Goal: Transaction & Acquisition: Purchase product/service

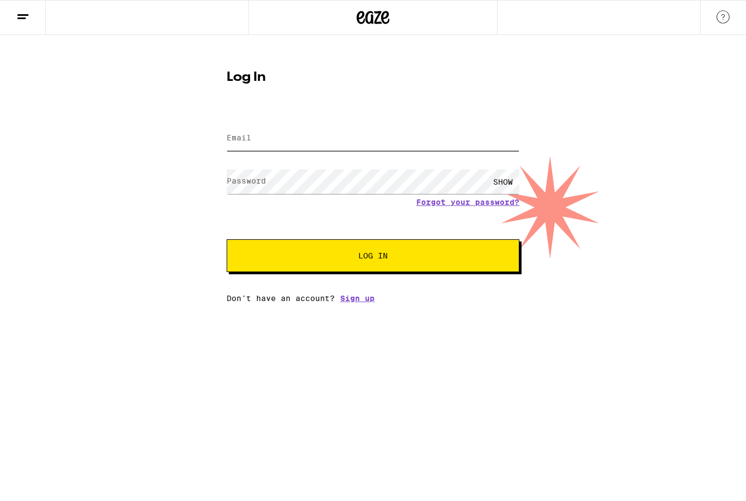
click at [368, 137] on input "Email" at bounding box center [373, 138] width 293 height 25
type input "[EMAIL_ADDRESS][DOMAIN_NAME]"
click at [419, 256] on span "Log In" at bounding box center [373, 256] width 204 height 8
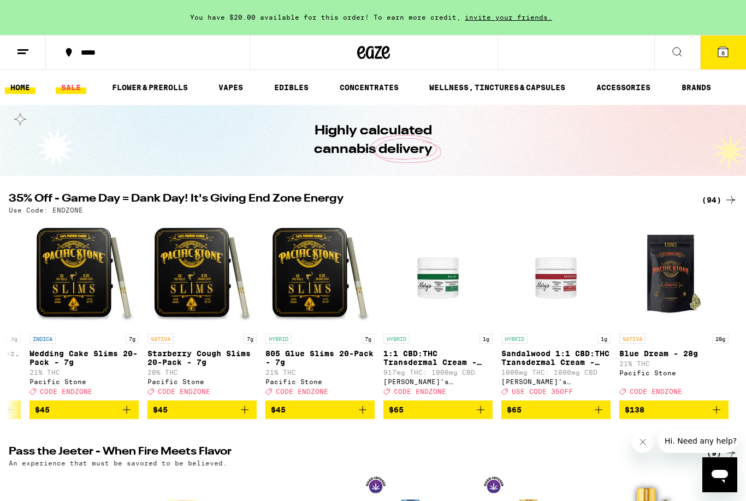
click at [70, 92] on link "SALE" at bounding box center [71, 87] width 31 height 13
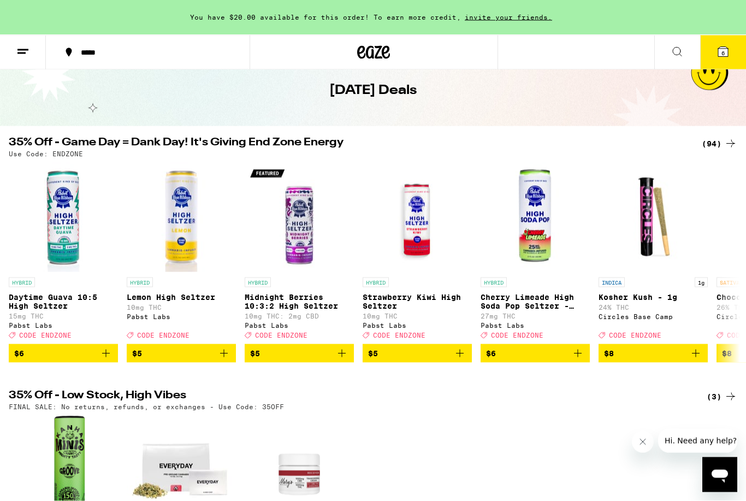
click at [718, 138] on div "(94)" at bounding box center [720, 143] width 36 height 13
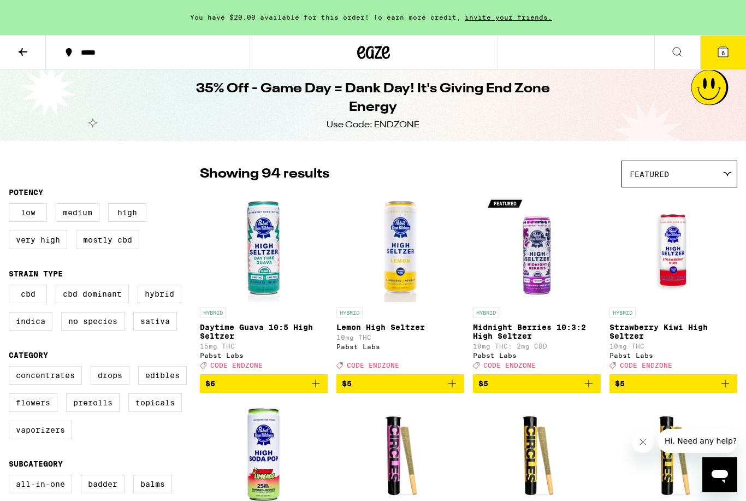
click at [678, 62] on button at bounding box center [677, 53] width 46 height 34
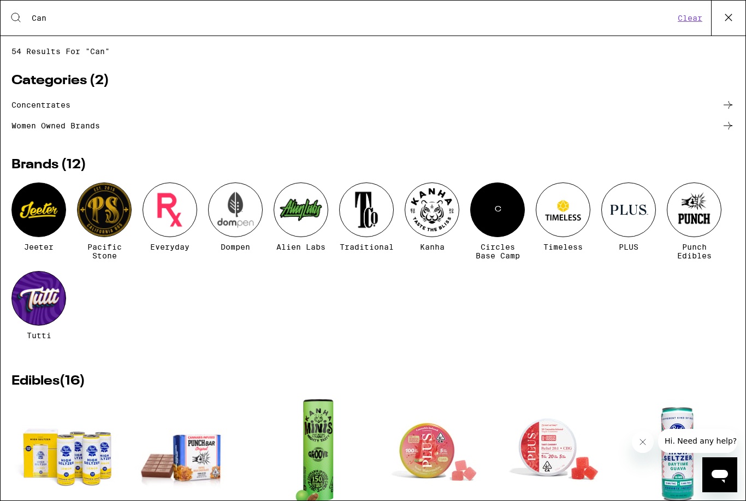
type input "Can"
click at [719, 18] on button at bounding box center [728, 18] width 34 height 35
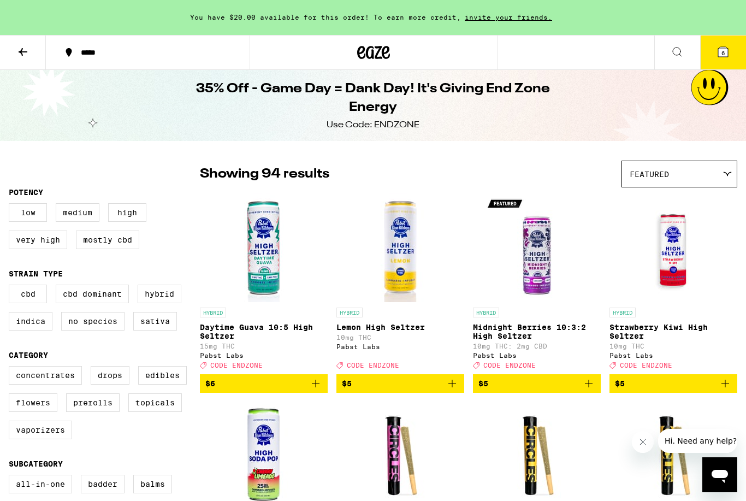
click at [22, 52] on icon at bounding box center [23, 52] width 9 height 8
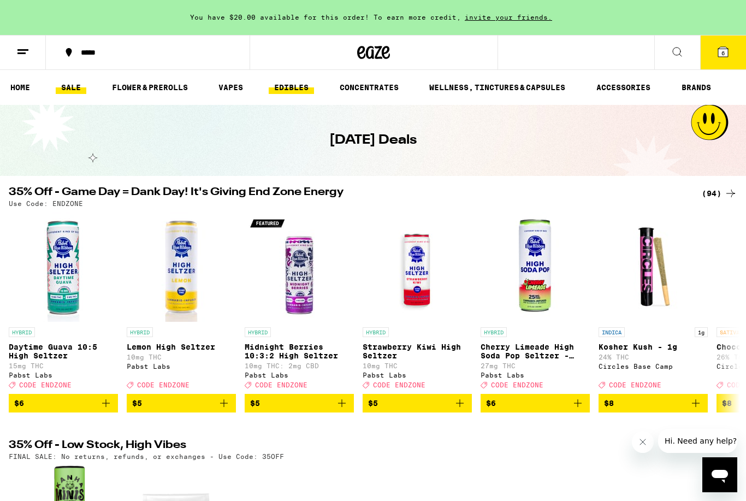
click at [298, 84] on link "EDIBLES" at bounding box center [291, 87] width 45 height 13
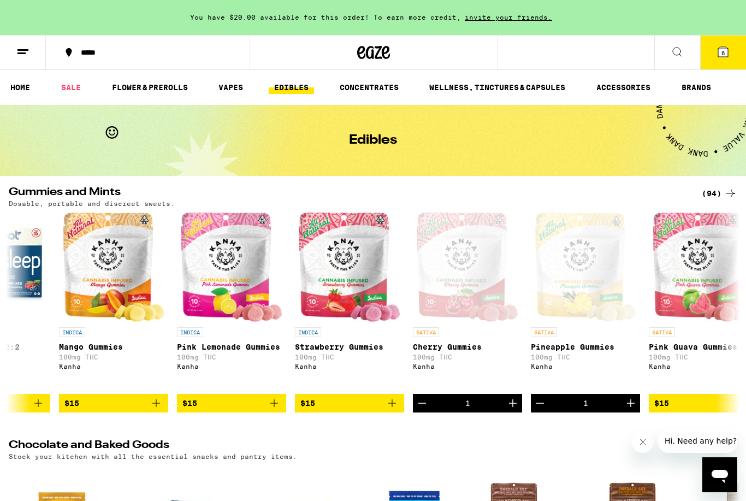
scroll to position [0, 2191]
click at [278, 410] on icon "Add to bag" at bounding box center [274, 403] width 13 height 13
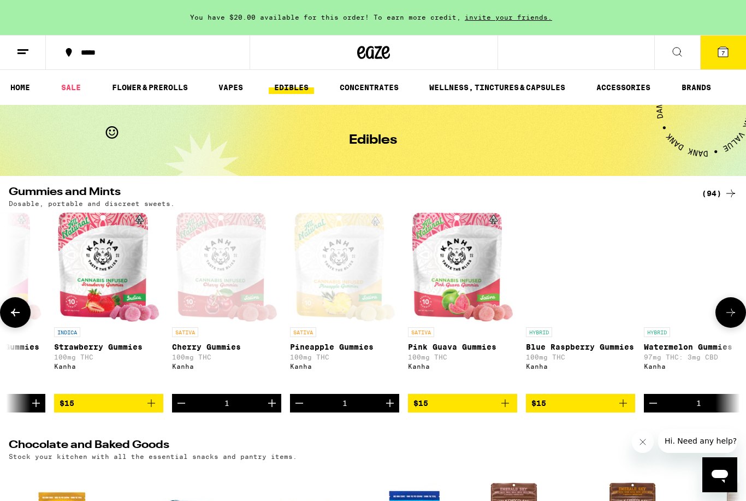
scroll to position [0, 2434]
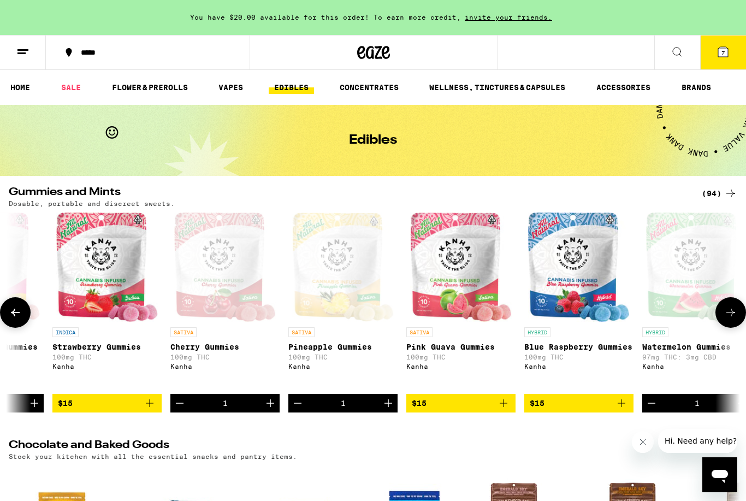
click at [506, 410] on icon "Add to bag" at bounding box center [503, 403] width 13 height 13
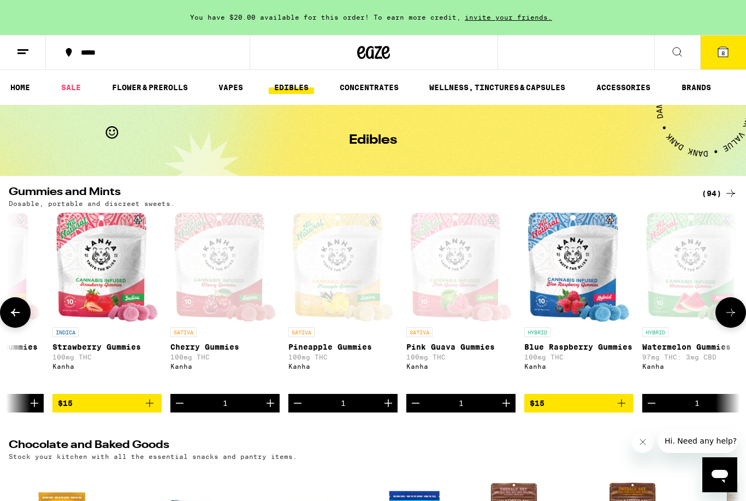
click at [726, 54] on icon at bounding box center [723, 52] width 10 height 10
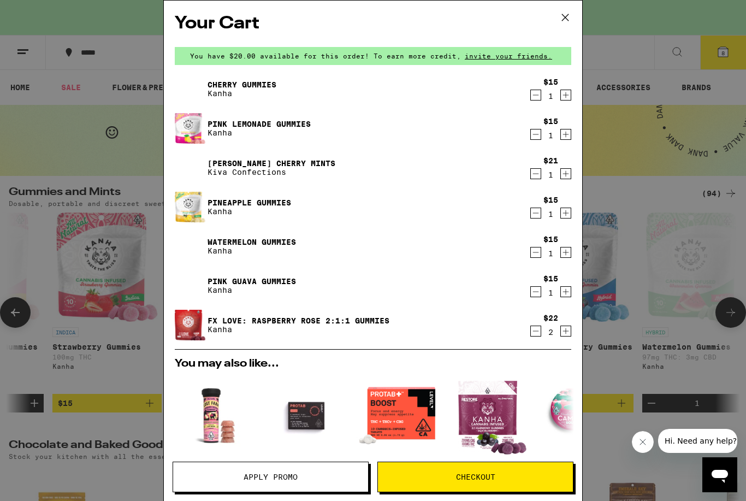
click at [530, 177] on button "Decrement" at bounding box center [535, 173] width 11 height 11
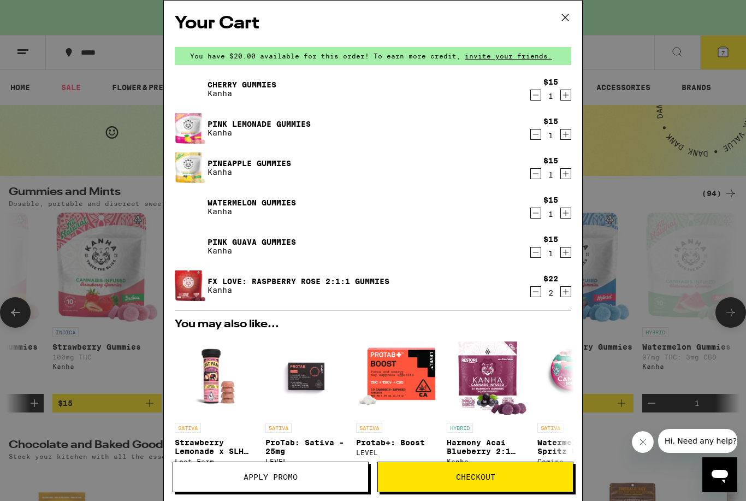
click at [188, 93] on img at bounding box center [190, 89] width 31 height 31
click at [535, 298] on icon "Decrement" at bounding box center [536, 291] width 10 height 13
click at [540, 298] on icon "Decrement" at bounding box center [536, 291] width 10 height 13
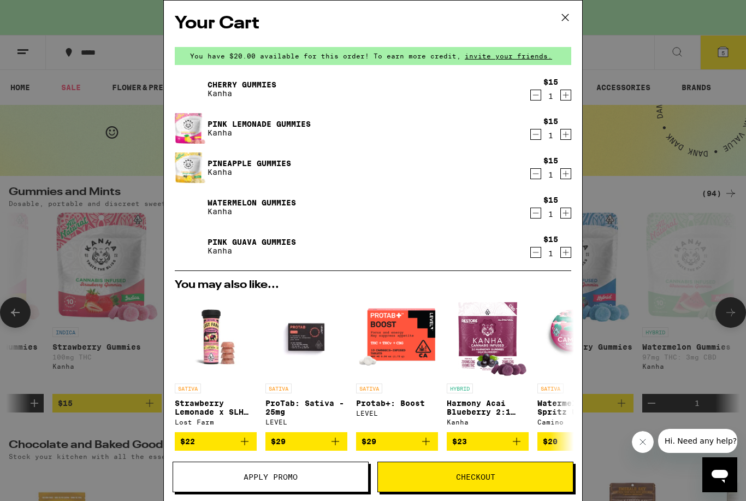
click at [535, 258] on icon "Decrement" at bounding box center [536, 252] width 10 height 13
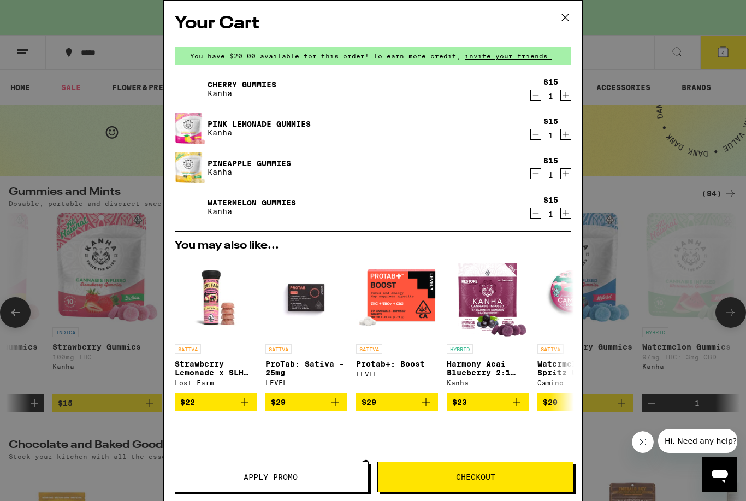
click at [539, 209] on icon "Decrement" at bounding box center [536, 212] width 10 height 13
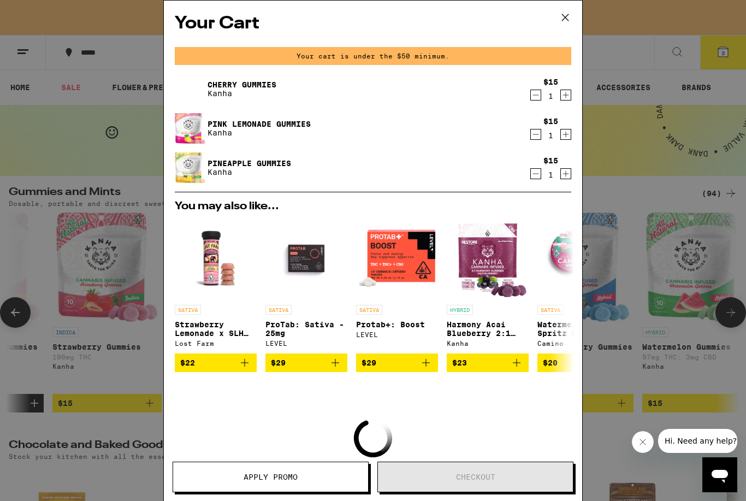
click at [533, 176] on icon "Decrement" at bounding box center [536, 173] width 10 height 13
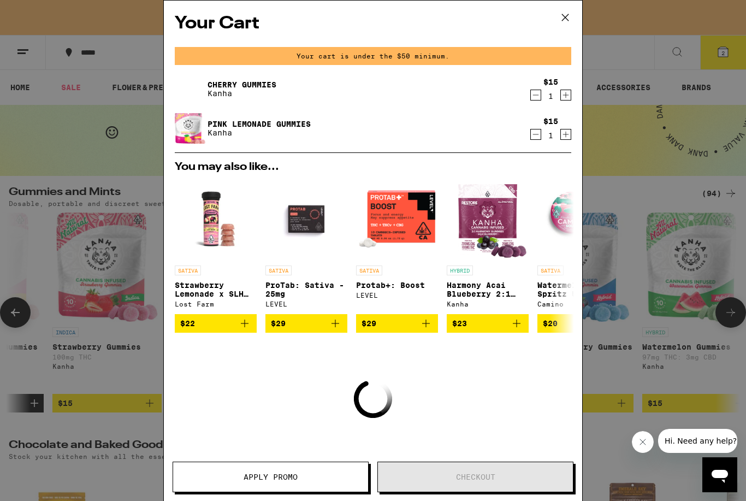
click at [536, 141] on icon "Decrement" at bounding box center [536, 134] width 10 height 13
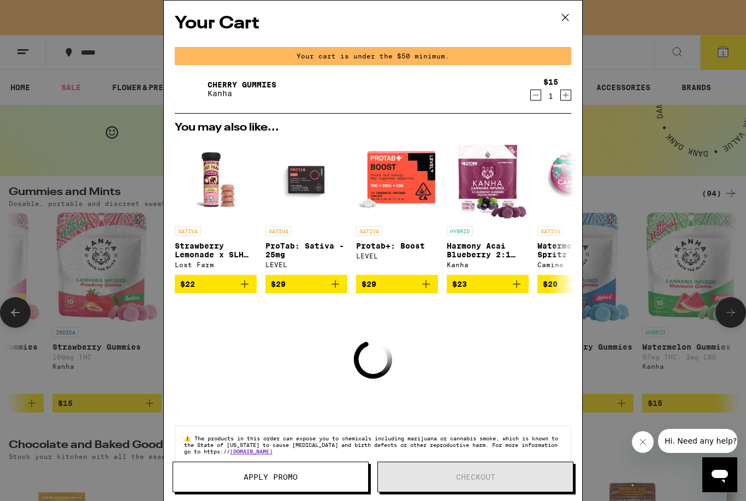
click at [535, 95] on icon "Decrement" at bounding box center [536, 95] width 6 height 0
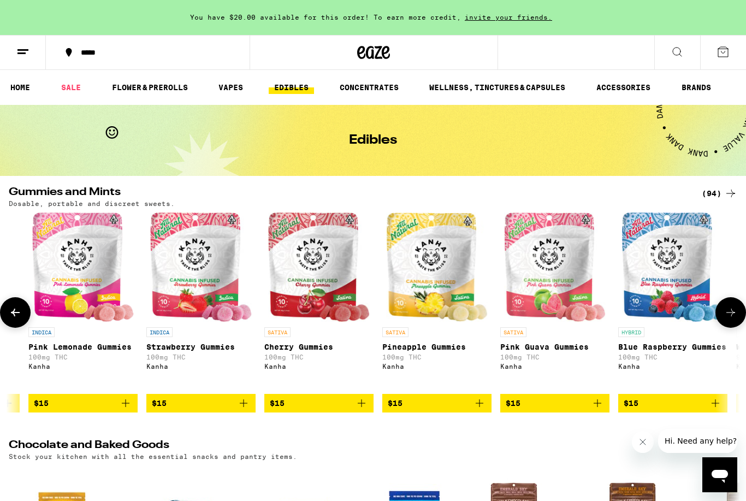
scroll to position [0, 2338]
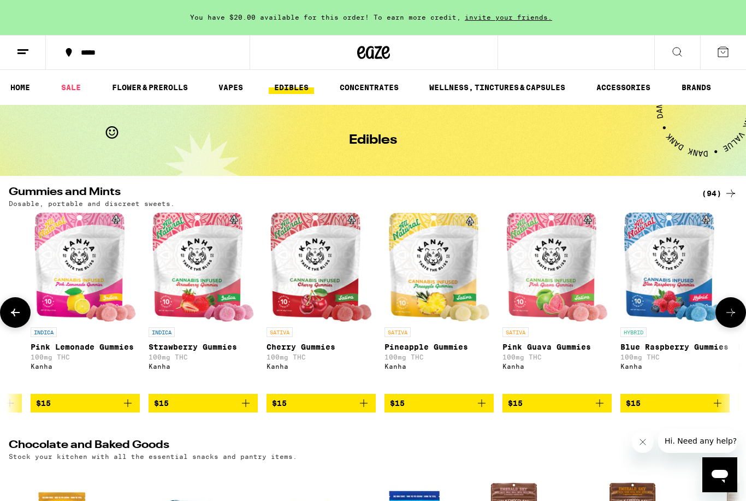
click at [480, 410] on icon "Add to bag" at bounding box center [481, 403] width 13 height 13
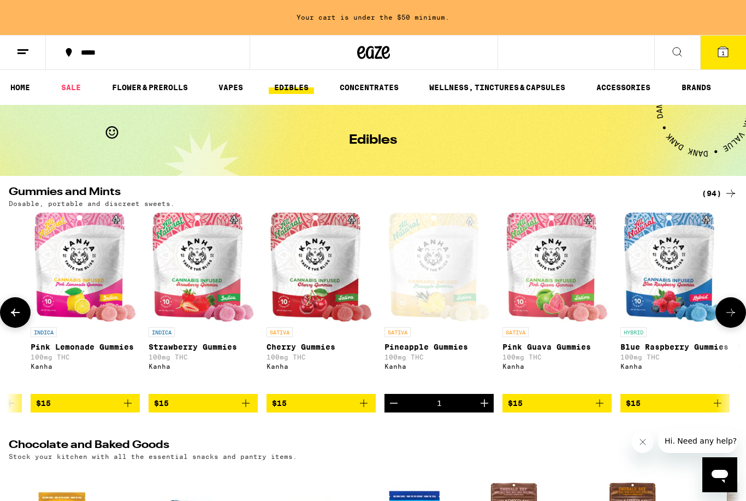
click at [362, 410] on icon "Add to bag" at bounding box center [363, 403] width 13 height 13
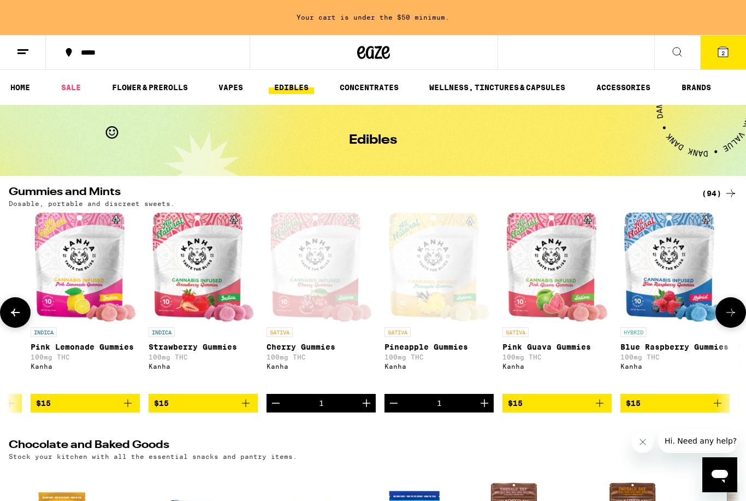
click at [599, 410] on icon "Add to bag" at bounding box center [599, 403] width 13 height 13
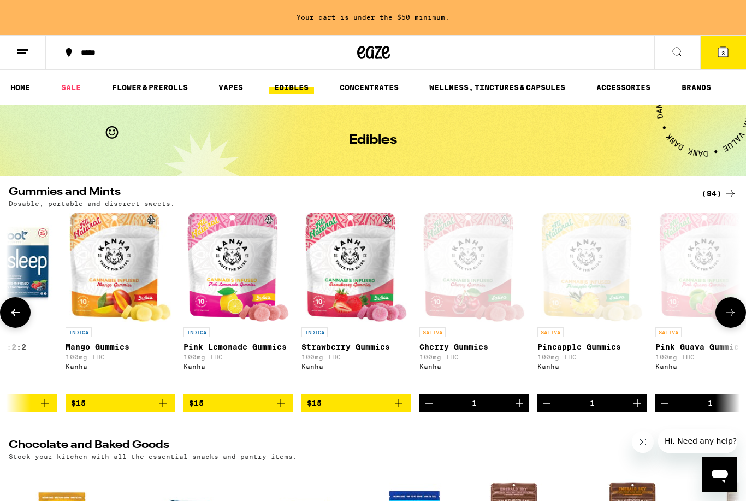
scroll to position [0, 2183]
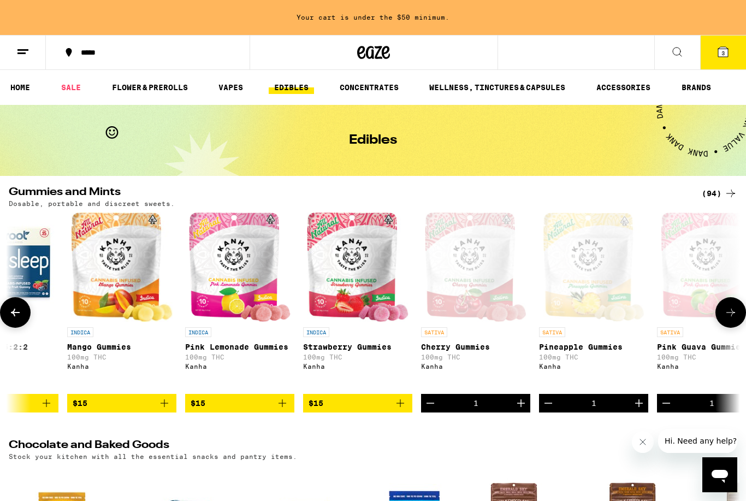
click at [291, 394] on link "INDICA Pink Lemonade Gummies 100mg THC Kanha" at bounding box center [239, 302] width 109 height 181
click at [276, 412] on button "$15" at bounding box center [239, 403] width 109 height 19
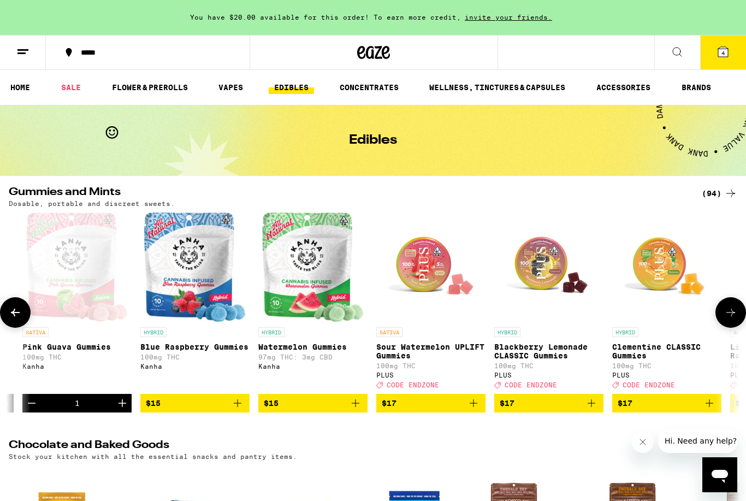
scroll to position [0, 2823]
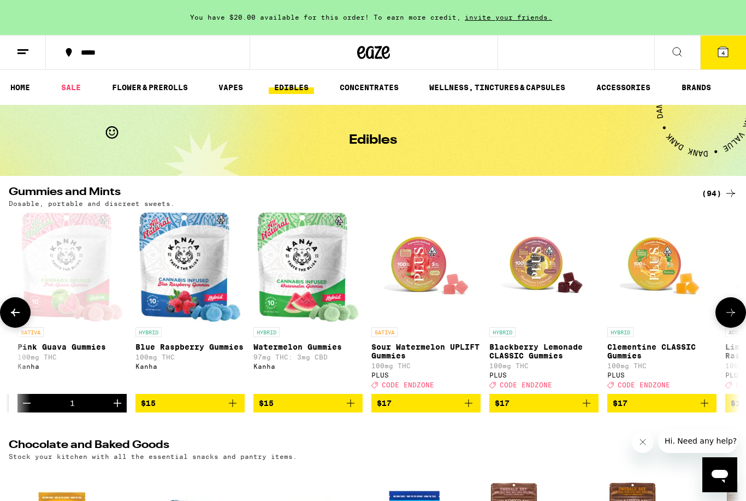
click at [353, 410] on icon "Add to bag" at bounding box center [350, 403] width 13 height 13
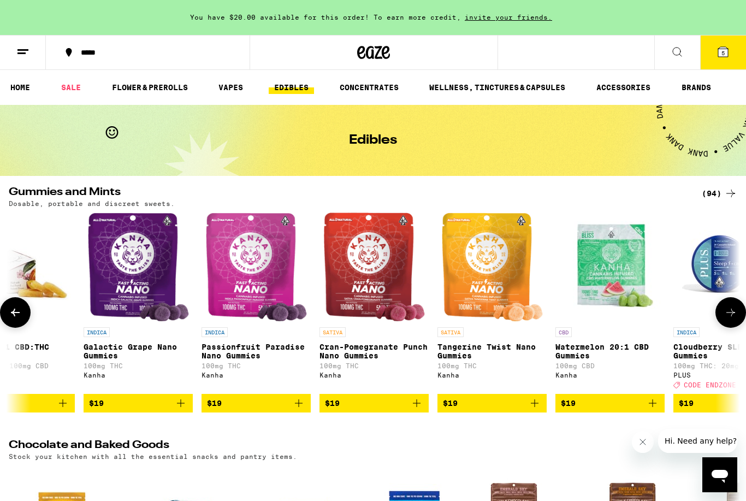
scroll to position [0, 4887]
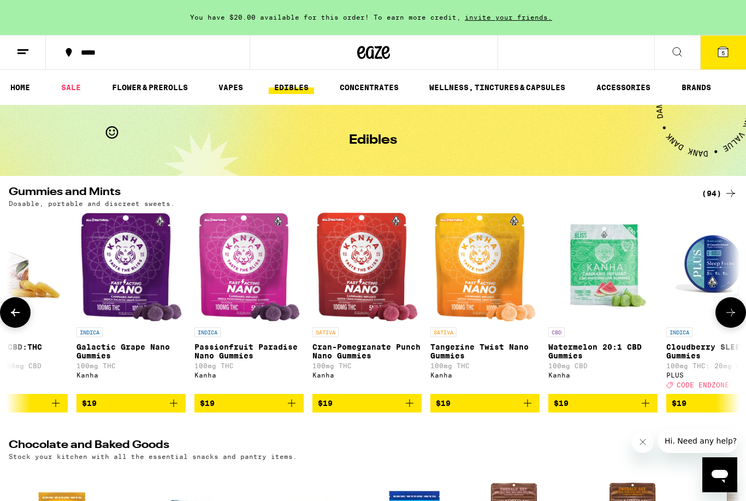
click at [526, 410] on icon "Add to bag" at bounding box center [527, 403] width 13 height 13
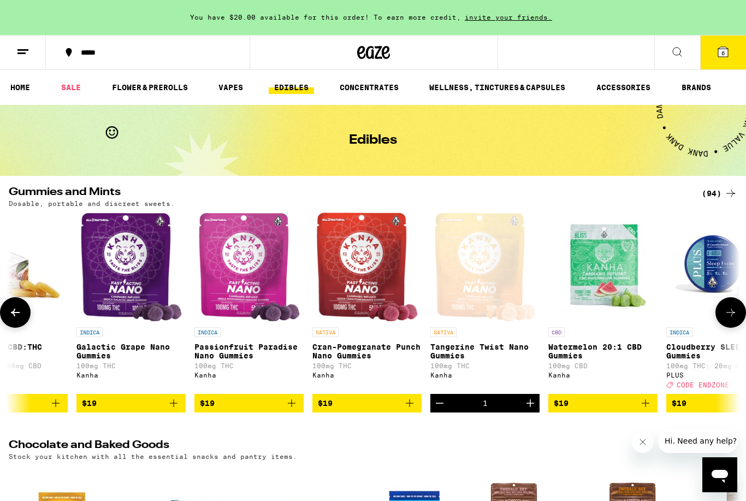
click at [299, 411] on button "$19" at bounding box center [248, 403] width 109 height 19
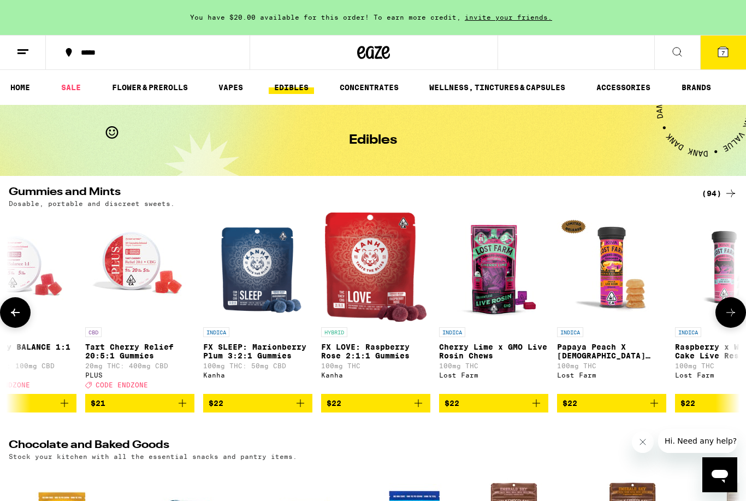
scroll to position [0, 8891]
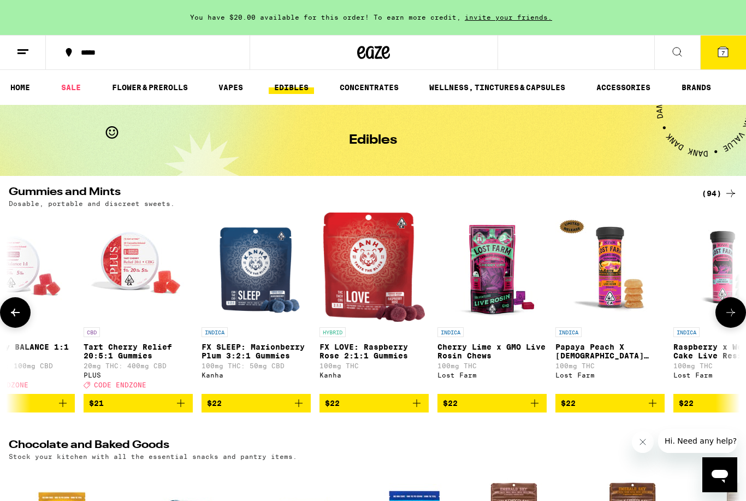
click at [423, 412] on button "$22" at bounding box center [374, 403] width 109 height 19
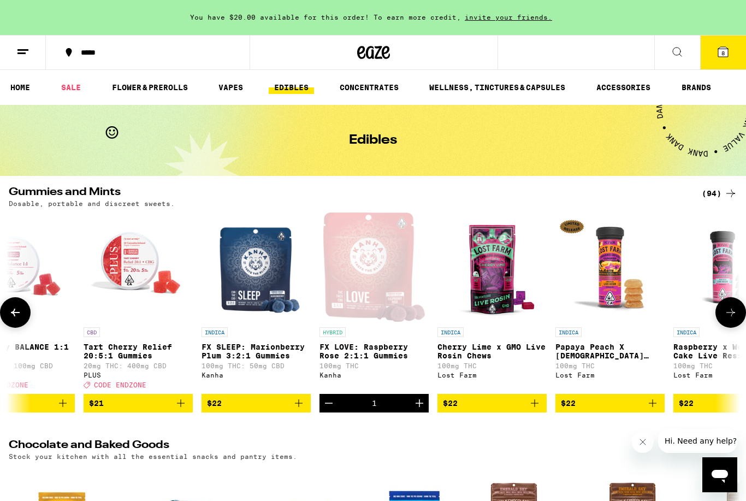
click at [422, 410] on icon "Increment" at bounding box center [419, 403] width 13 height 13
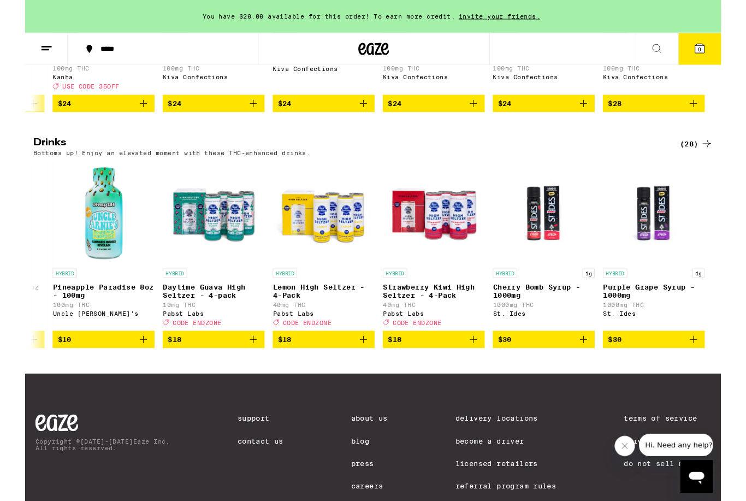
scroll to position [0, 2575]
click at [709, 161] on div "(28)" at bounding box center [720, 153] width 36 height 13
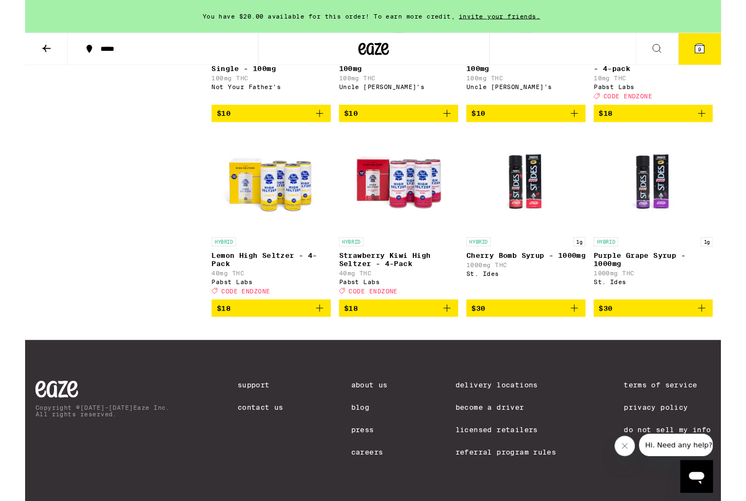
scroll to position [1316, 0]
click at [529, 241] on img "Open page for Cherry Bomb Syrup - 1000mg from St. Ides" at bounding box center [536, 193] width 109 height 109
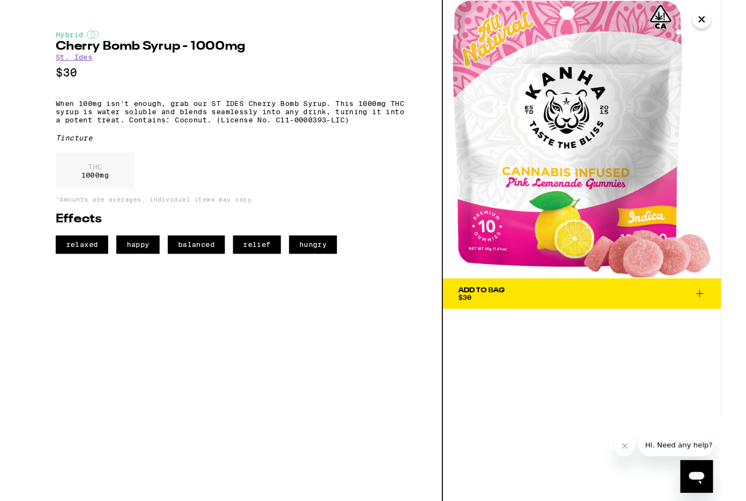
click at [740, 19] on img at bounding box center [597, 149] width 298 height 298
click at [729, 22] on icon "Close" at bounding box center [725, 21] width 13 height 16
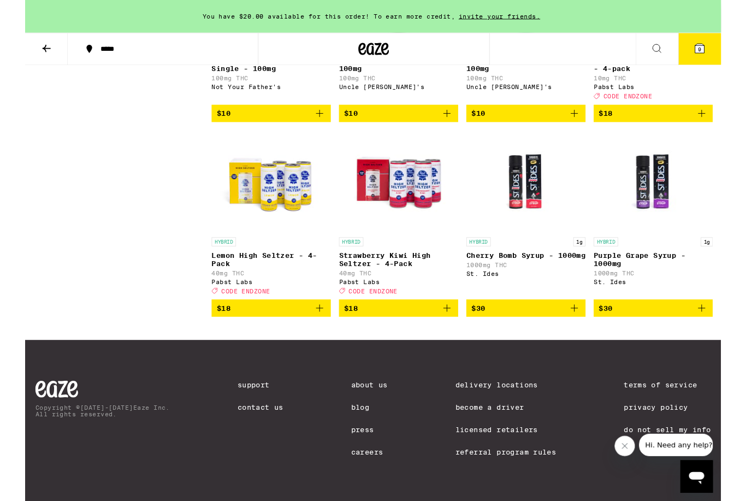
click at [542, 222] on img "Open page for Cherry Bomb Syrup - 1000mg from St. Ides" at bounding box center [536, 193] width 109 height 109
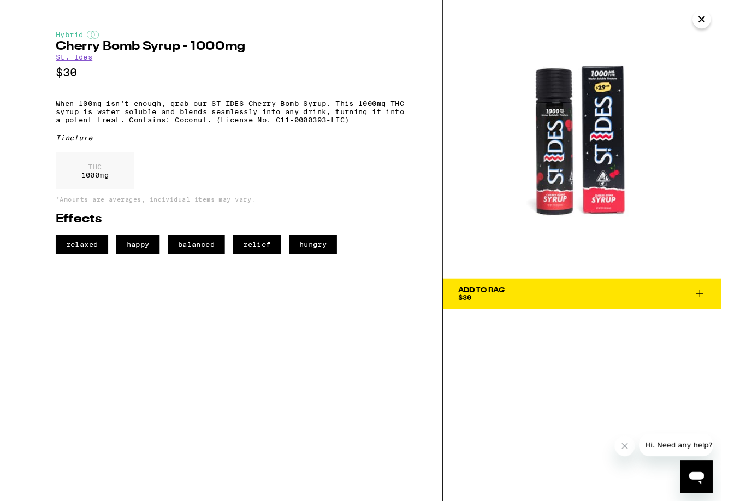
click at [629, 447] on icon "Close message from company" at bounding box center [625, 446] width 9 height 9
click at [730, 18] on icon "Close" at bounding box center [725, 21] width 13 height 16
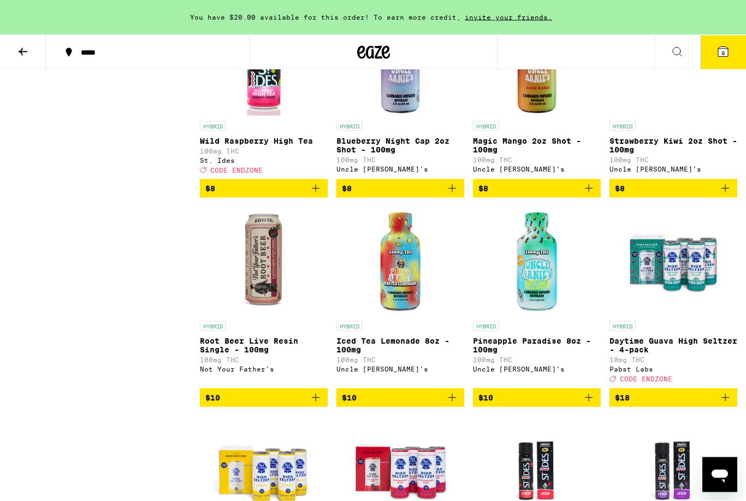
scroll to position [1018, 0]
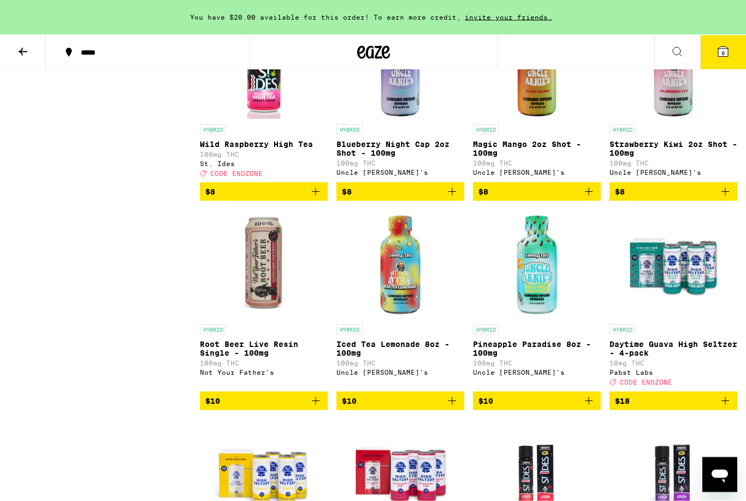
click at [725, 52] on span "9" at bounding box center [723, 53] width 3 height 7
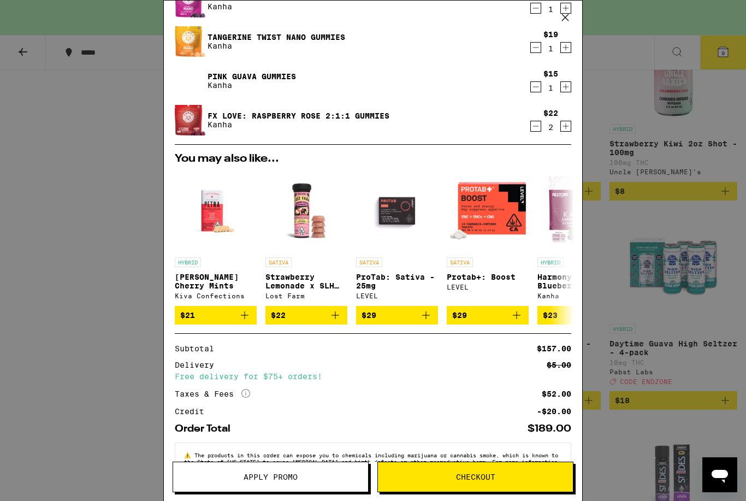
scroll to position [245, 0]
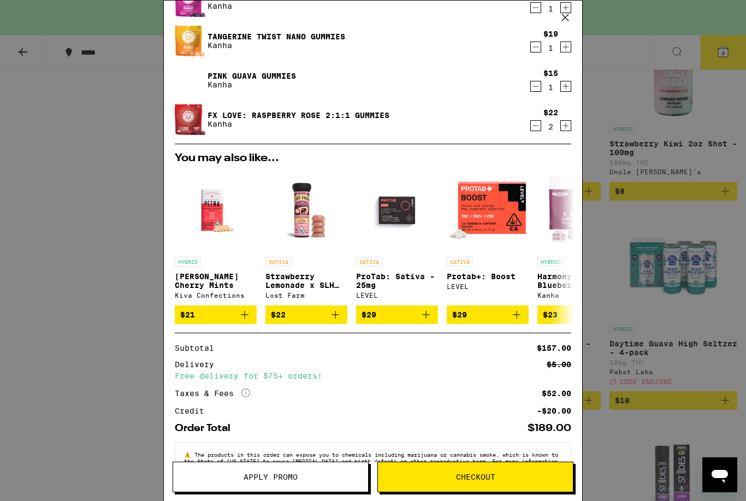
click at [746, 353] on div "Your Cart You have $20.00 available for this order! To earn more credit, invite…" at bounding box center [373, 250] width 746 height 501
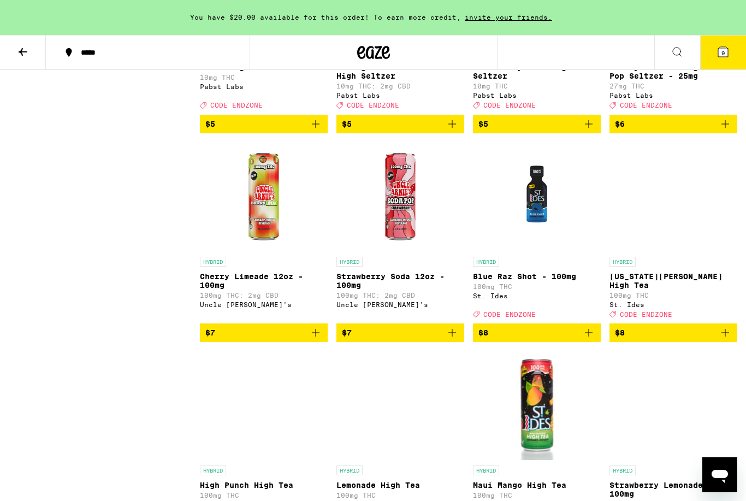
scroll to position [457, 0]
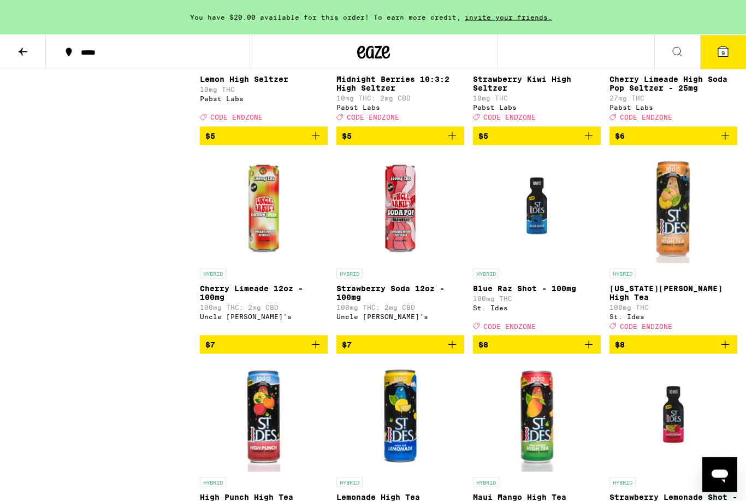
click at [723, 49] on icon at bounding box center [723, 52] width 10 height 10
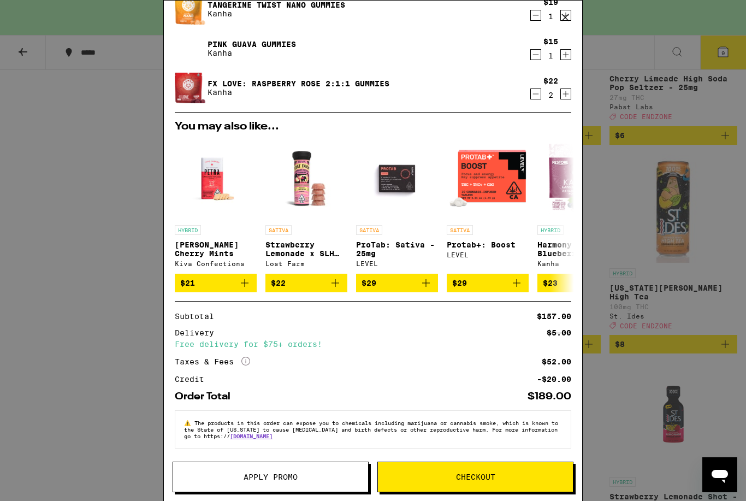
scroll to position [288, 0]
click at [477, 470] on button "Checkout" at bounding box center [475, 477] width 196 height 31
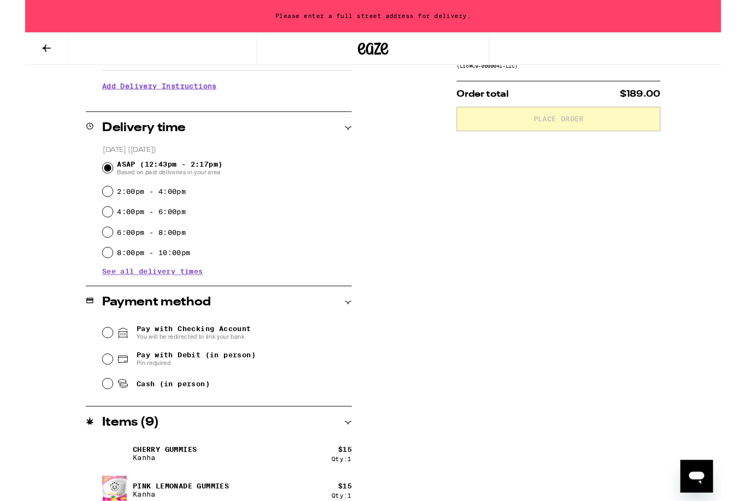
scroll to position [221, 0]
click at [90, 415] on input "Cash (in person)" at bounding box center [88, 410] width 11 height 11
radio input "true"
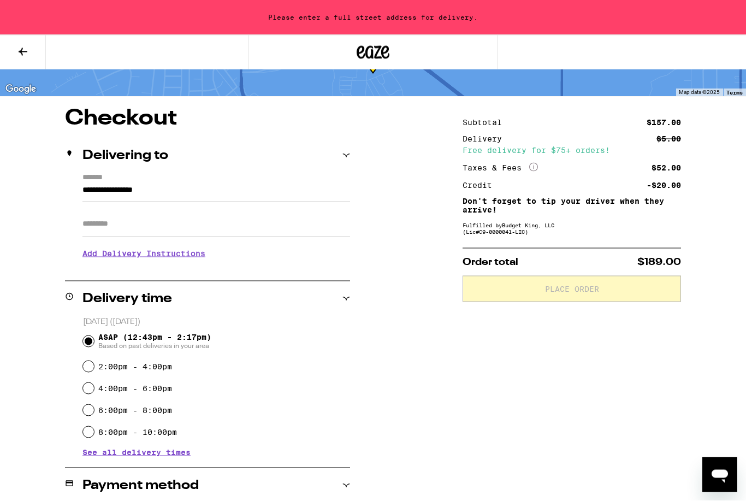
scroll to position [0, 0]
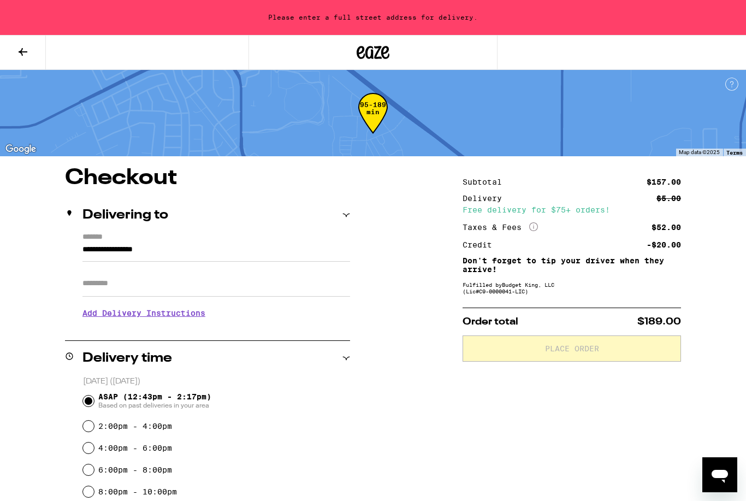
click at [350, 217] on icon at bounding box center [346, 215] width 8 height 8
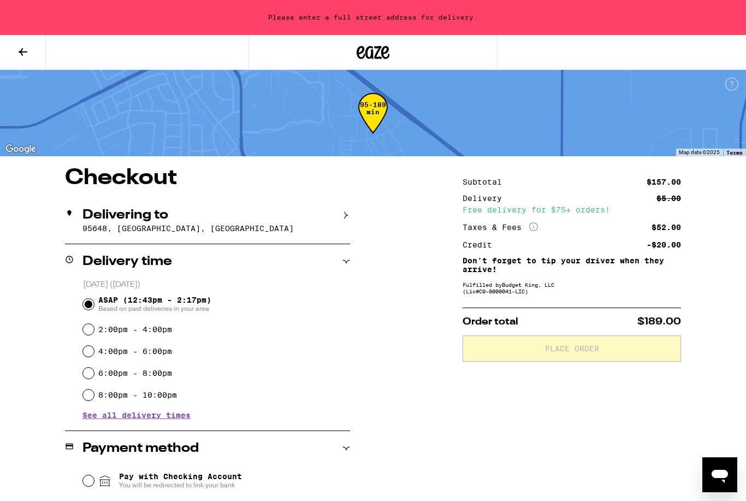
click at [349, 211] on div "Delivering to" at bounding box center [207, 215] width 285 height 13
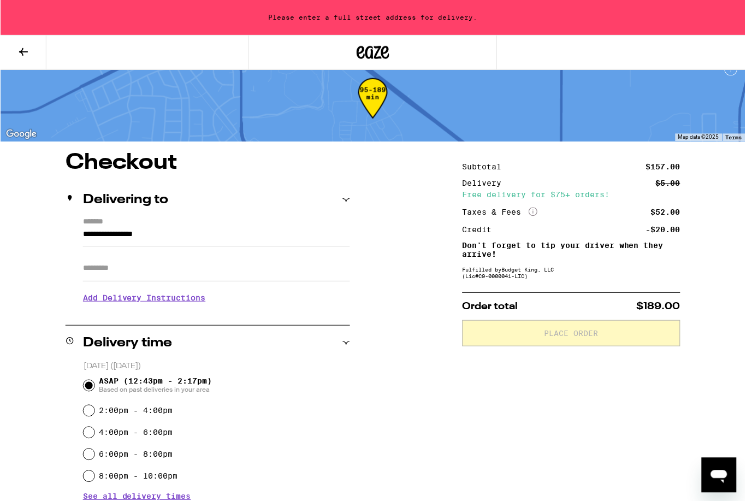
scroll to position [16, 0]
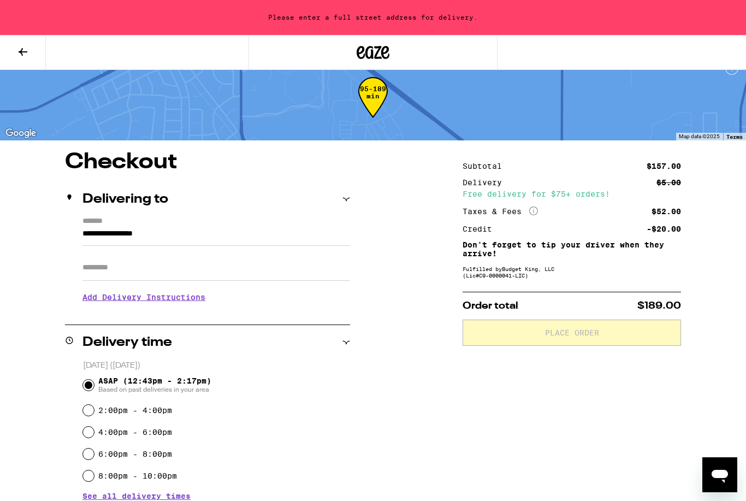
click at [108, 235] on input "**********" at bounding box center [216, 236] width 268 height 19
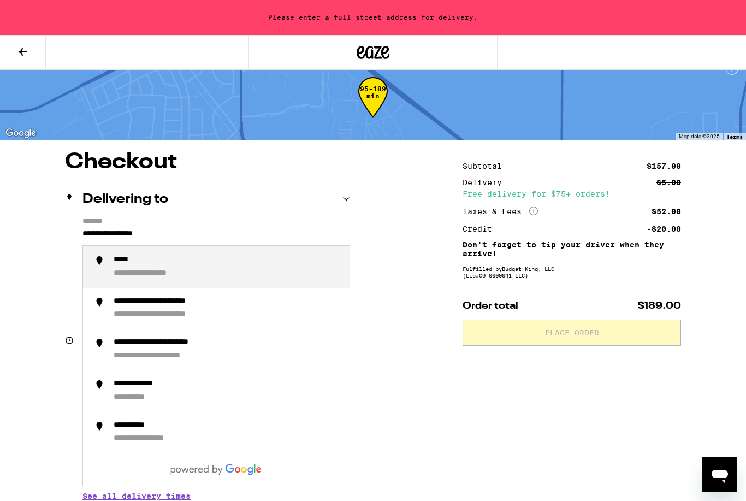
click at [82, 237] on input "**********" at bounding box center [216, 236] width 268 height 19
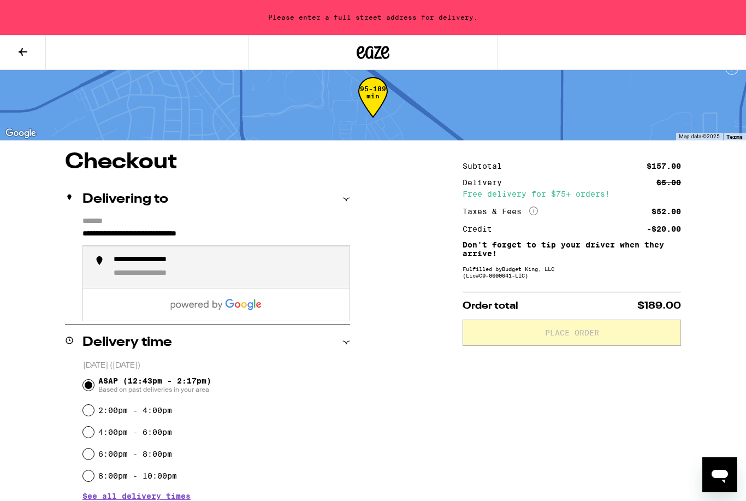
click at [196, 270] on div "**********" at bounding box center [161, 274] width 94 height 10
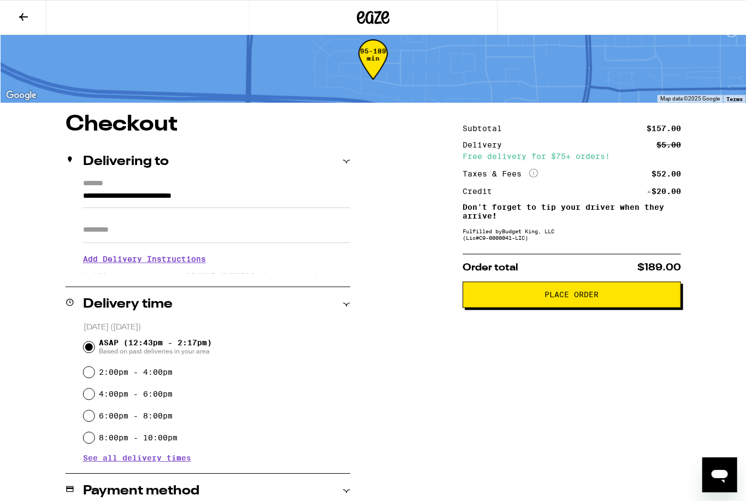
scroll to position [19, 0]
click at [262, 207] on input "**********" at bounding box center [216, 198] width 268 height 19
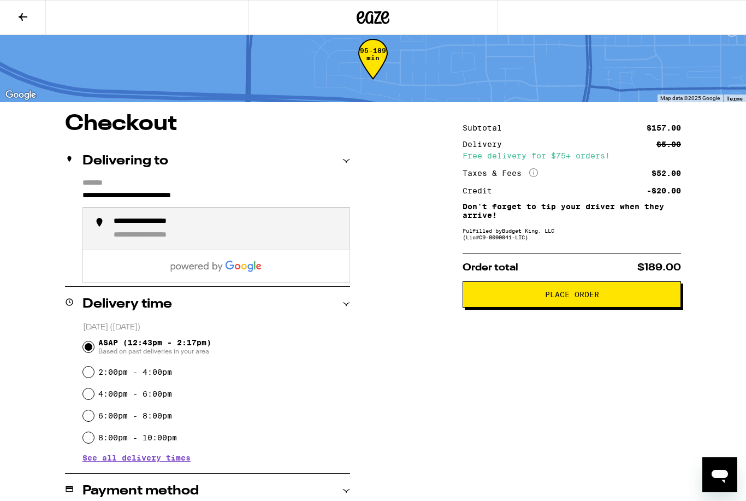
click at [221, 235] on div "**********" at bounding box center [227, 229] width 227 height 24
type input "**********"
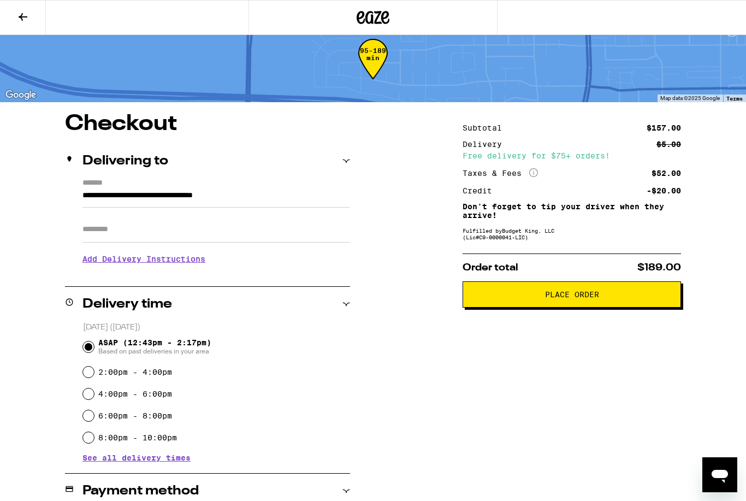
click at [571, 298] on span "Place Order" at bounding box center [572, 295] width 54 height 8
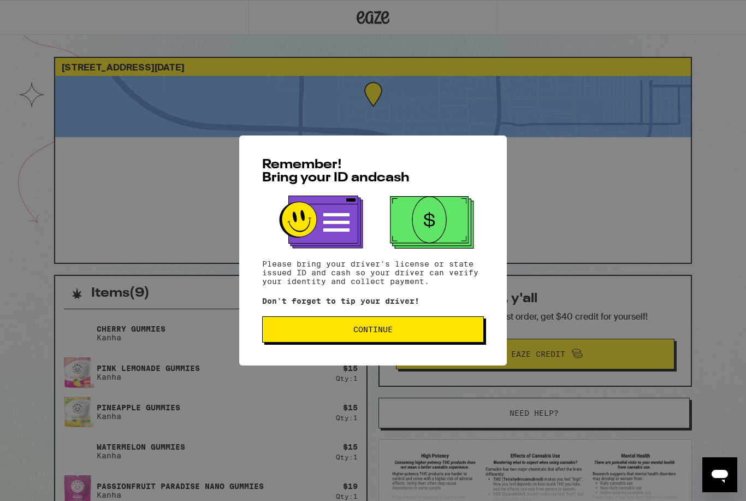
click at [425, 323] on button "Continue" at bounding box center [373, 329] width 222 height 26
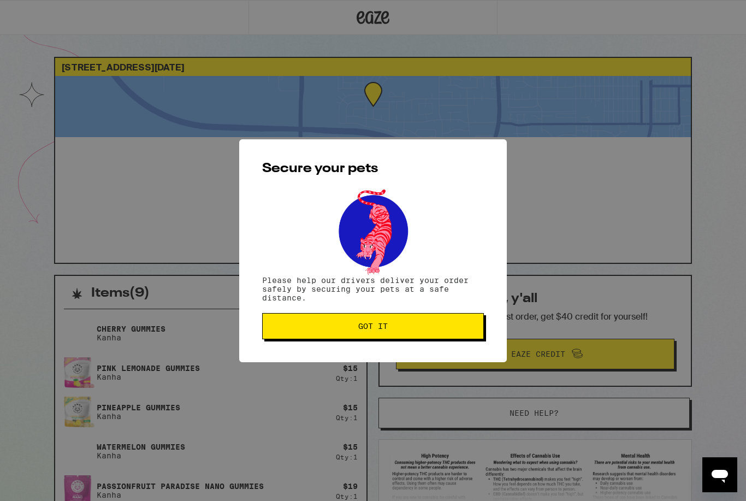
click at [463, 330] on span "Got it" at bounding box center [372, 326] width 203 height 8
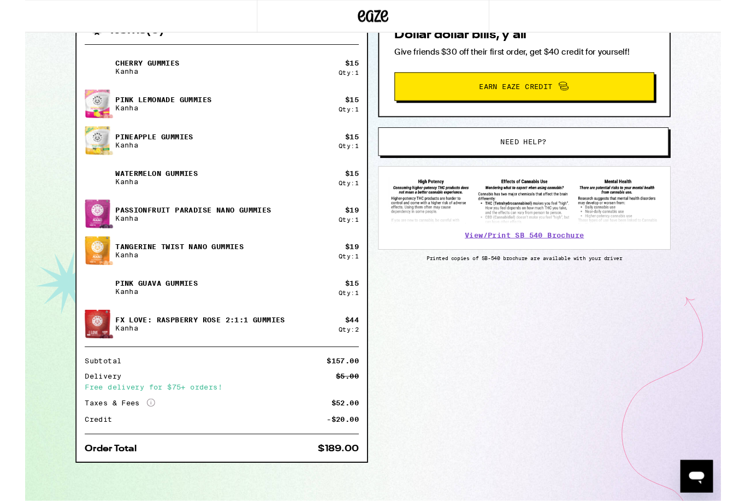
scroll to position [266, 0]
